Goal: Transaction & Acquisition: Purchase product/service

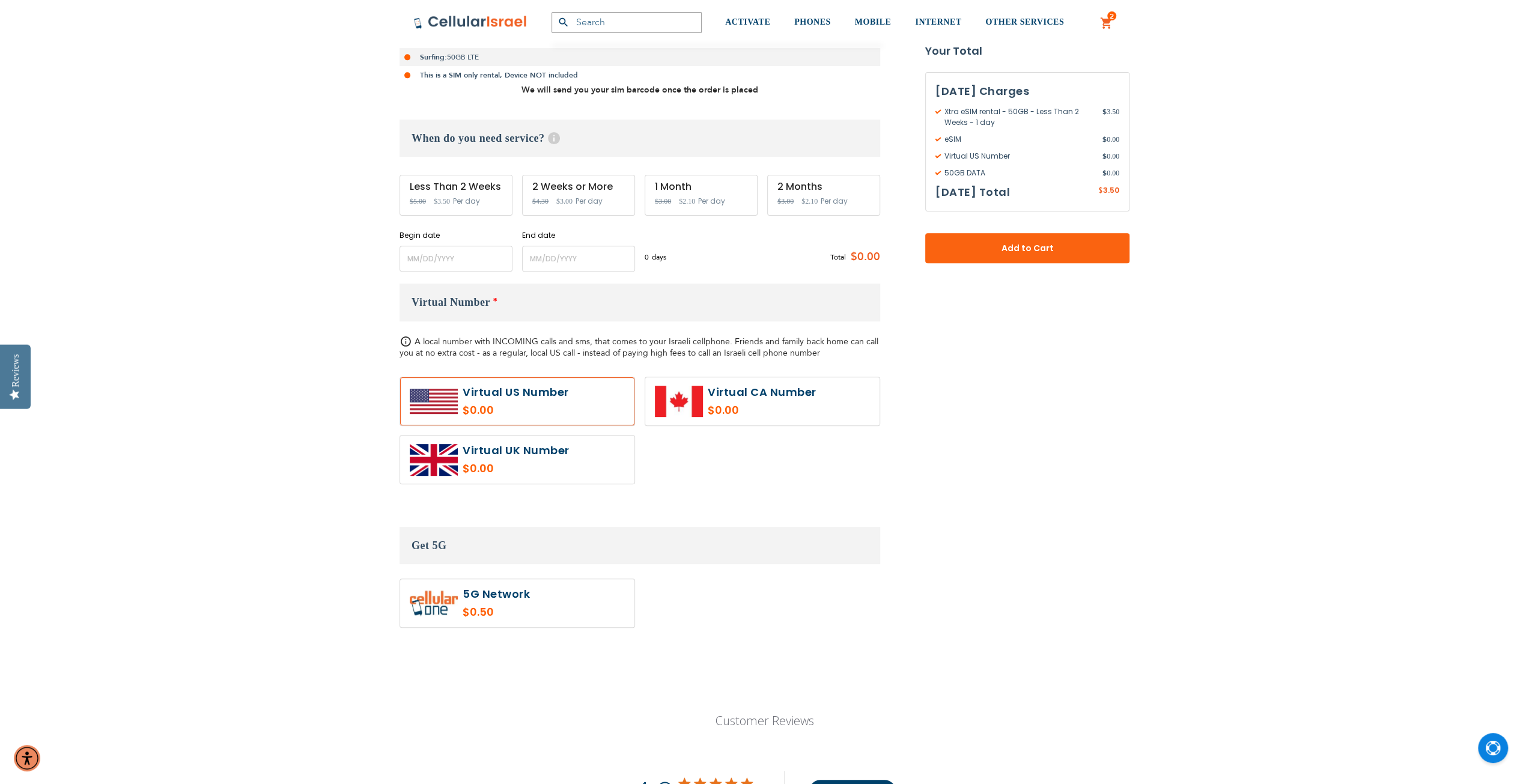
scroll to position [361, 0]
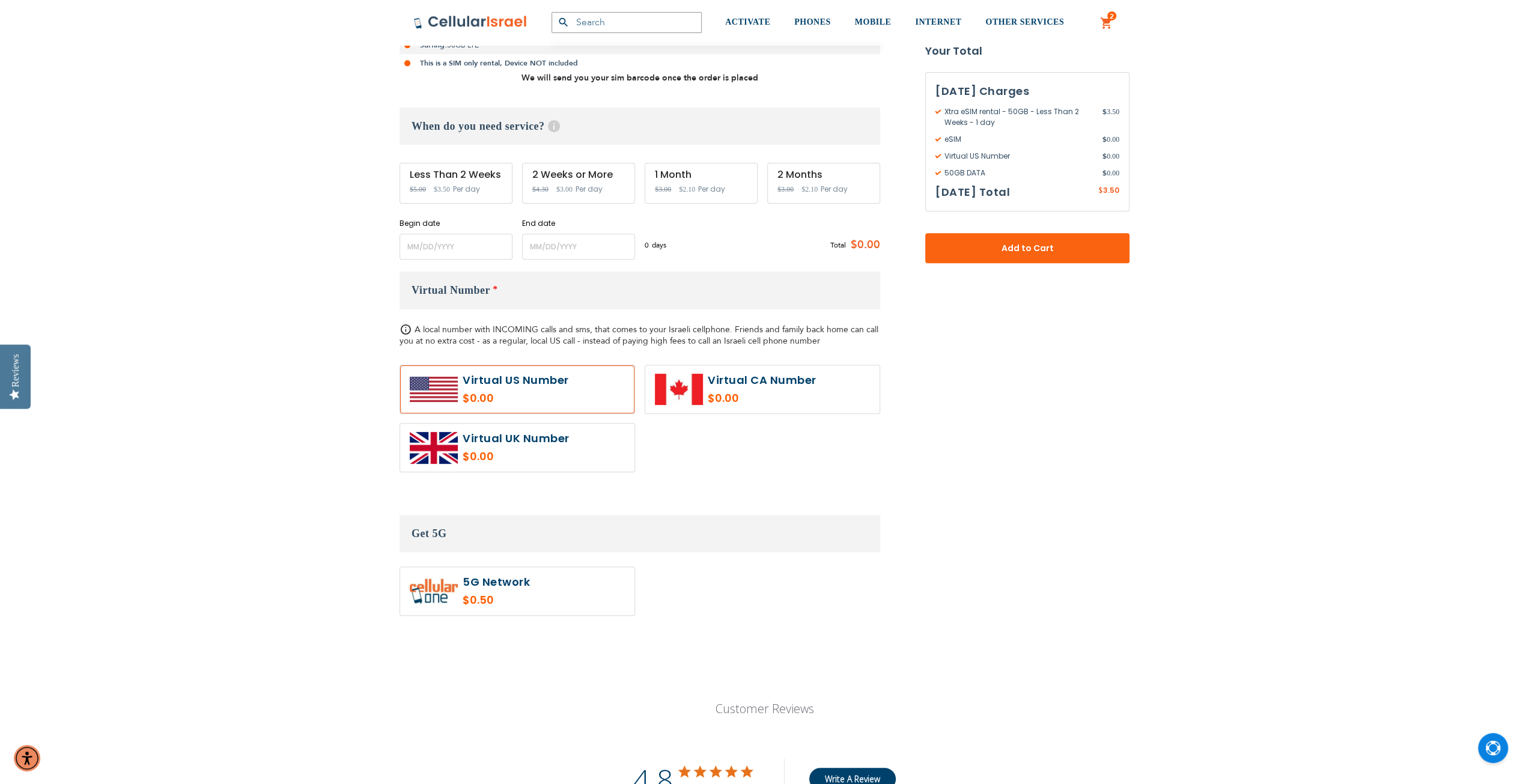
type input "[EMAIL_ADDRESS][DOMAIN_NAME]"
click at [555, 586] on label at bounding box center [518, 591] width 234 height 48
radio input "true"
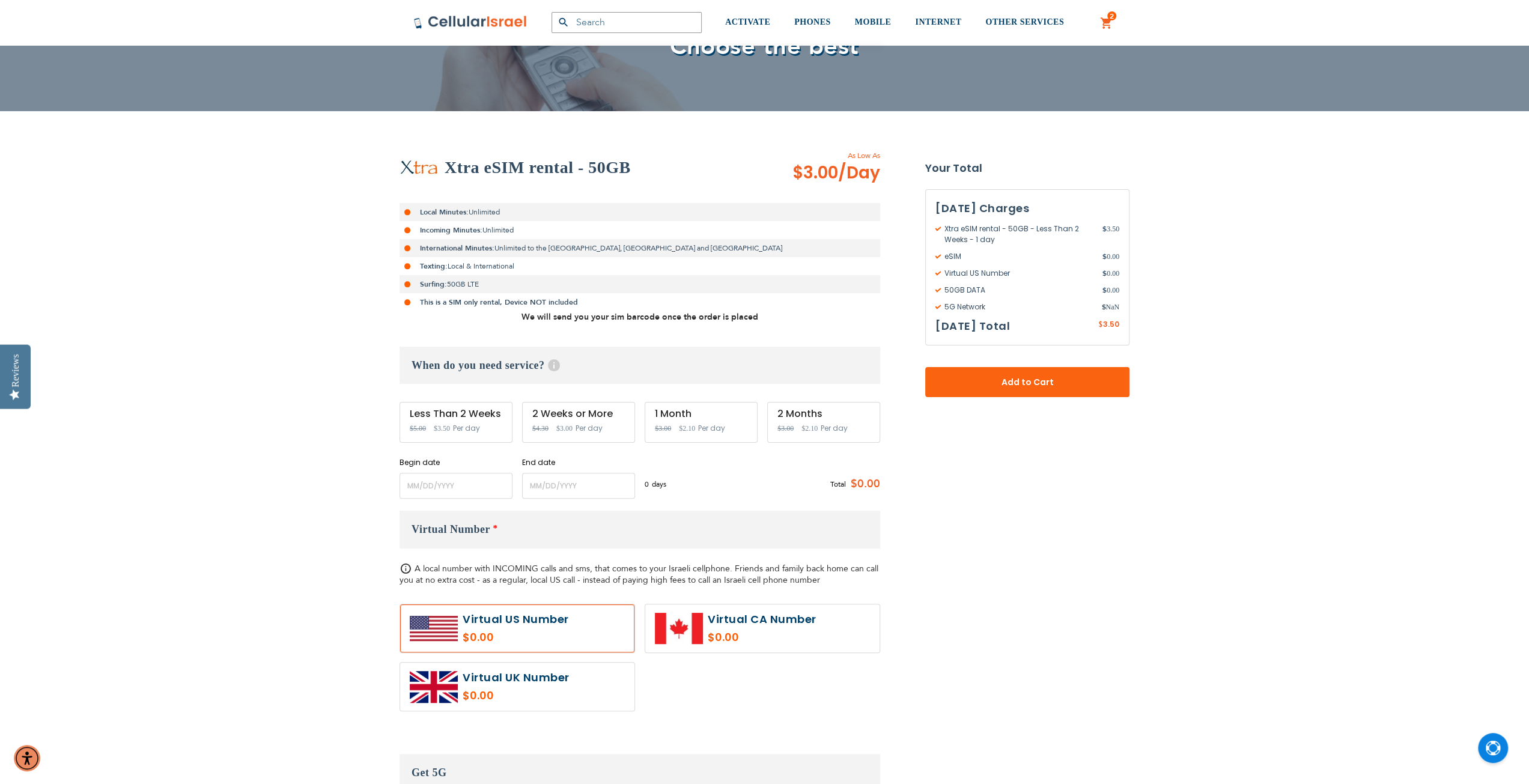
scroll to position [120, 0]
click at [416, 488] on input "name" at bounding box center [456, 487] width 113 height 26
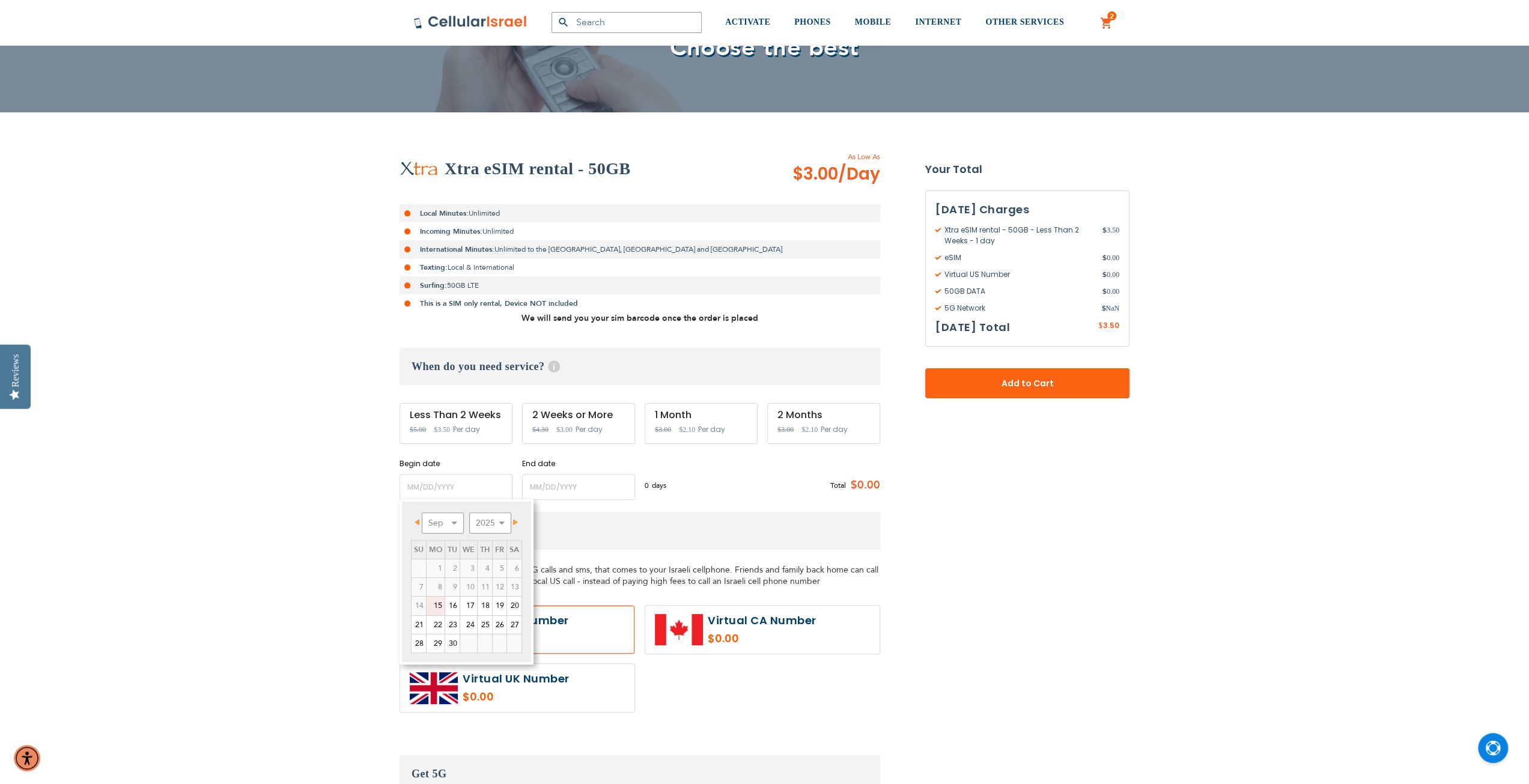
click at [516, 522] on span "Next" at bounding box center [516, 522] width 5 height 6
click at [441, 584] on link "6" at bounding box center [435, 586] width 18 height 18
type input "[DATE]"
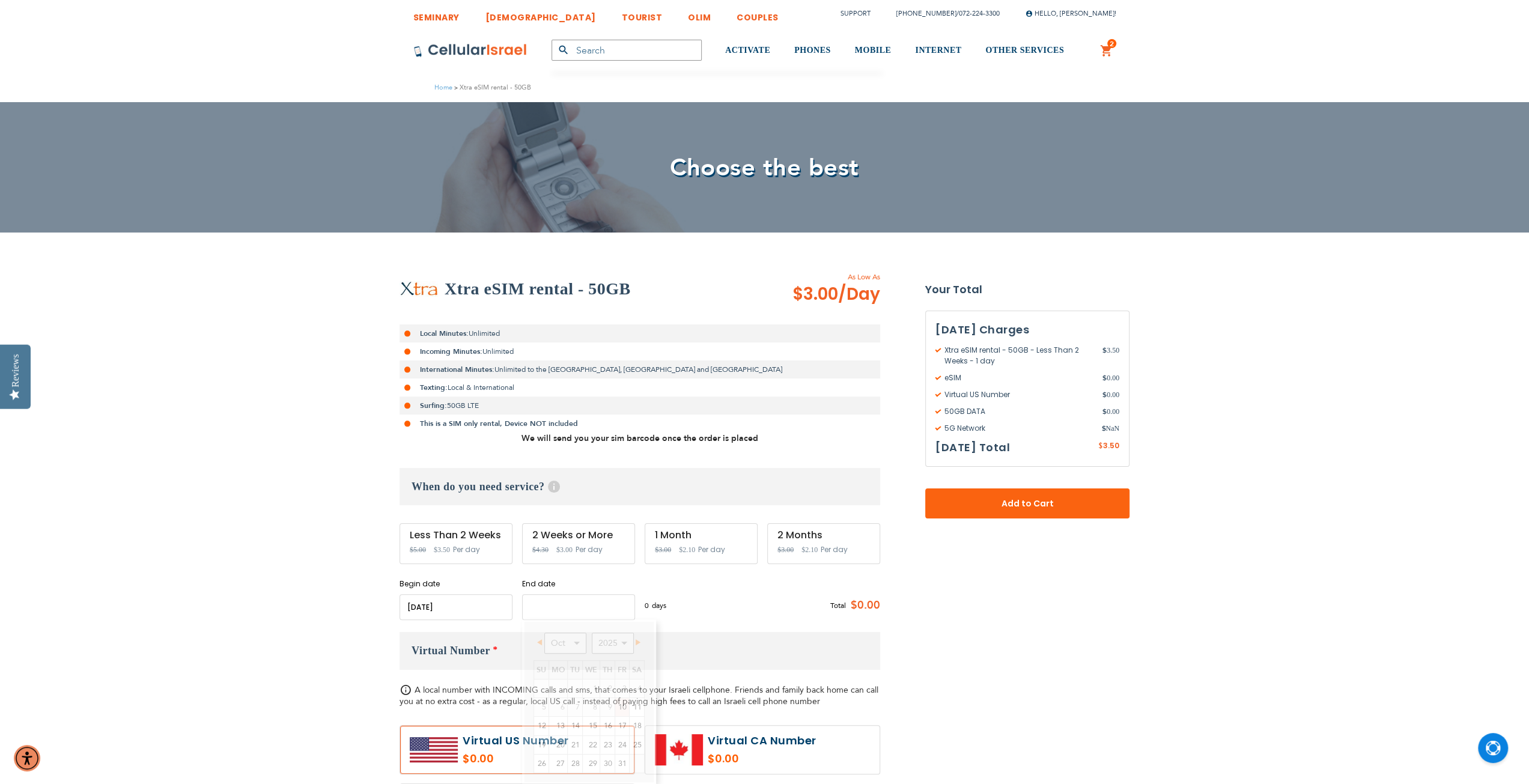
click at [535, 602] on input "name" at bounding box center [578, 607] width 113 height 26
click at [597, 730] on link "15" at bounding box center [591, 725] width 17 height 18
type input "[DATE]"
click at [986, 514] on button "Add to Cart" at bounding box center [1028, 503] width 205 height 30
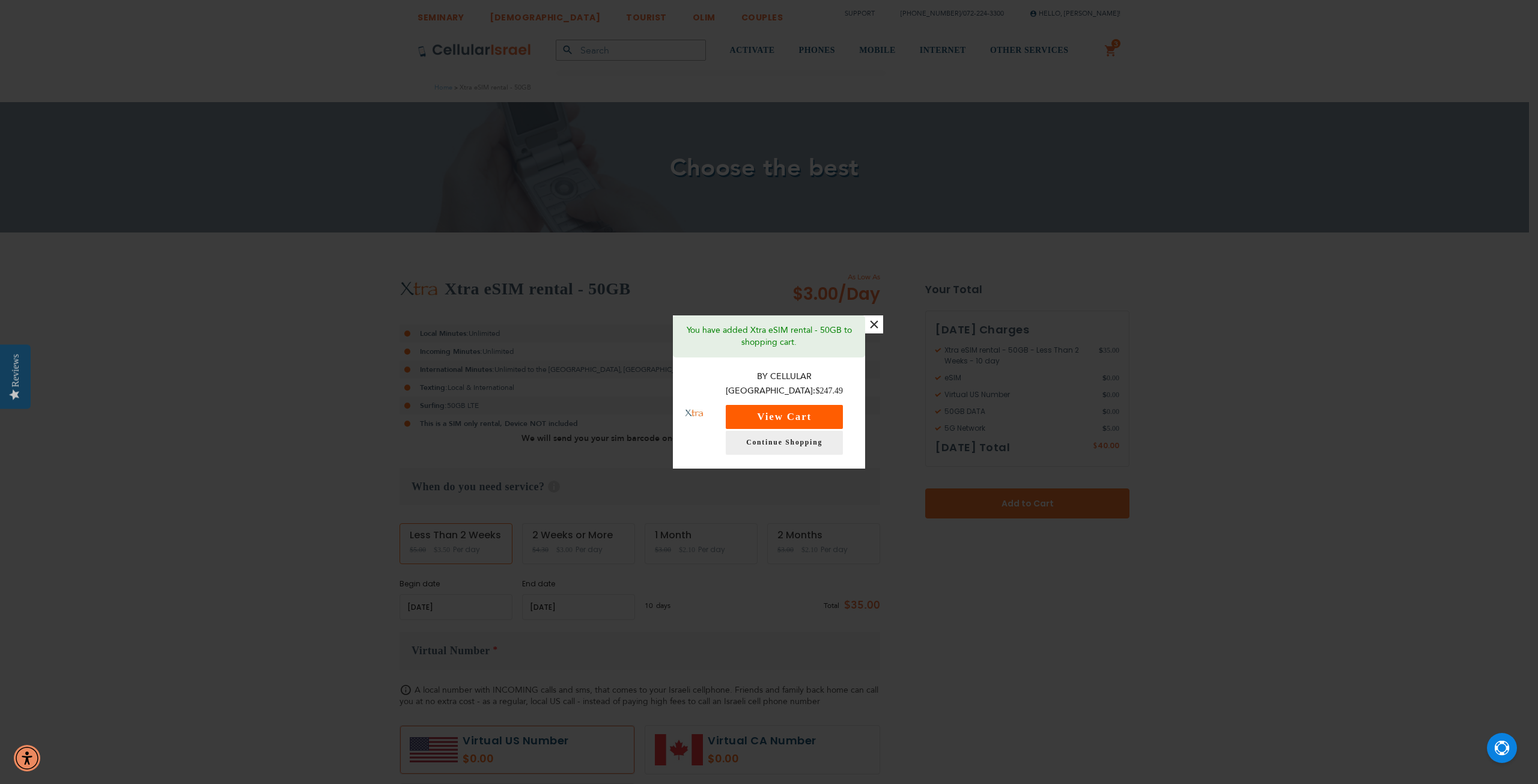
click at [785, 412] on button "View Cart" at bounding box center [784, 416] width 117 height 24
